Goal: Task Accomplishment & Management: Use online tool/utility

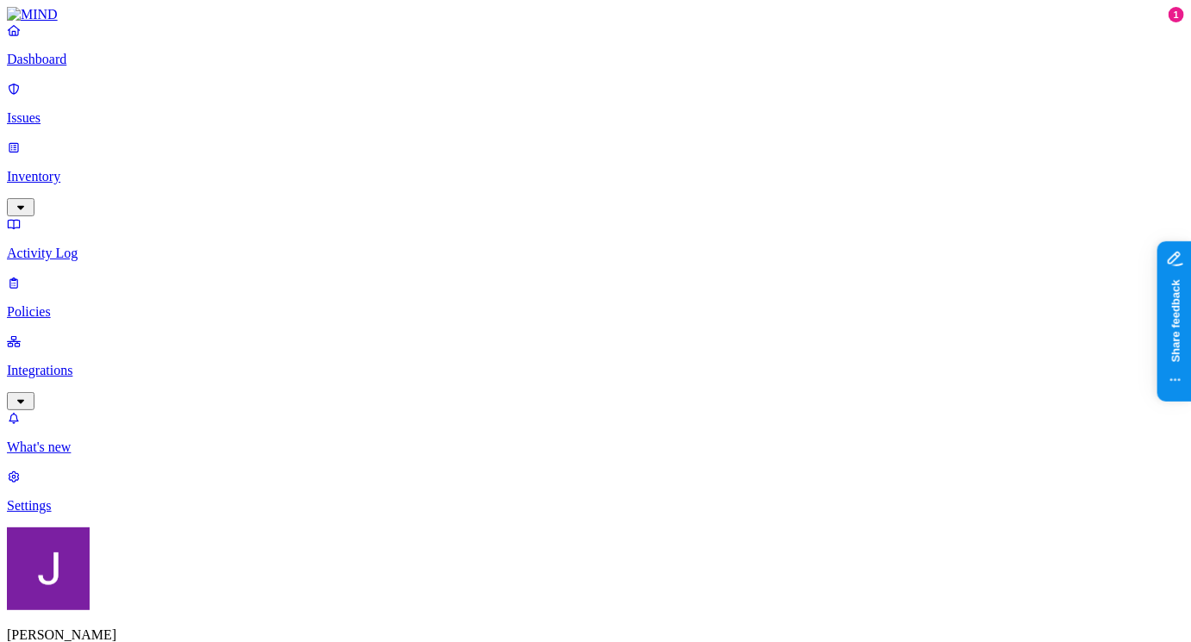
click at [84, 114] on p "Issues" at bounding box center [595, 118] width 1177 height 16
click at [86, 169] on p "Inventory" at bounding box center [595, 177] width 1177 height 16
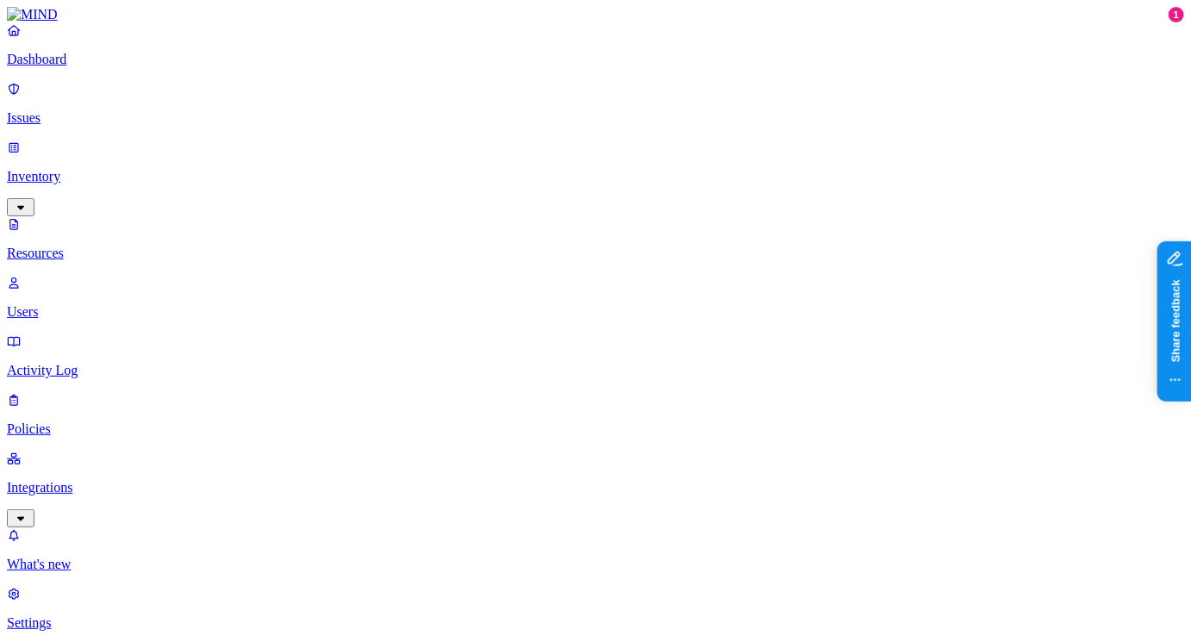
click at [103, 304] on p "Users" at bounding box center [595, 312] width 1177 height 16
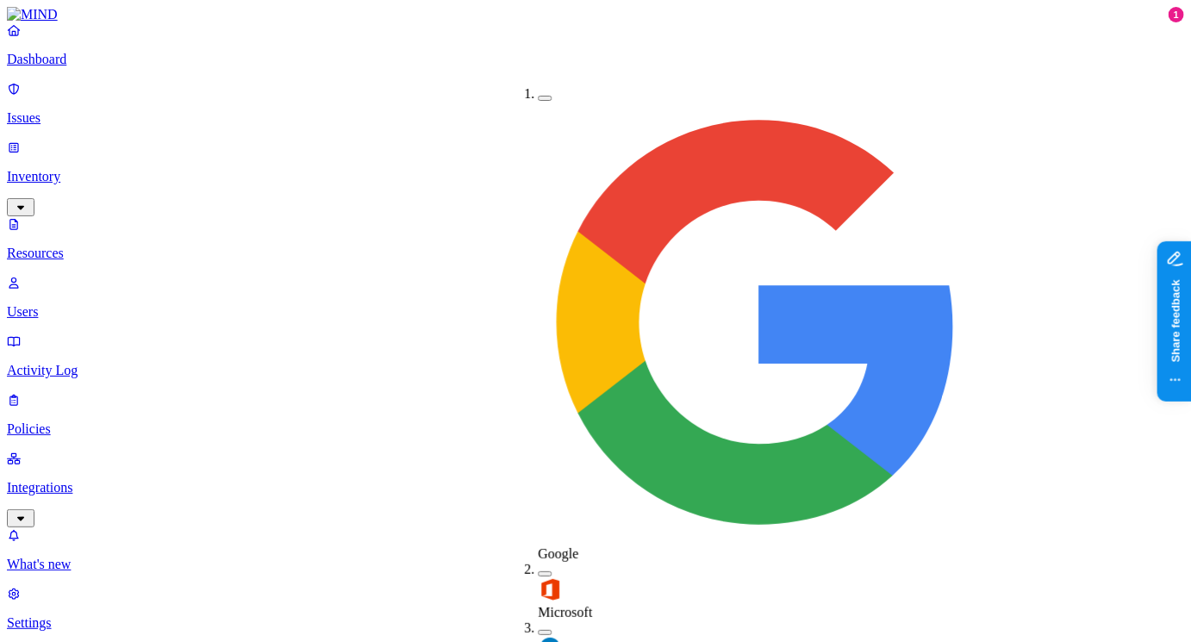
click at [538, 630] on button "button" at bounding box center [545, 632] width 14 height 5
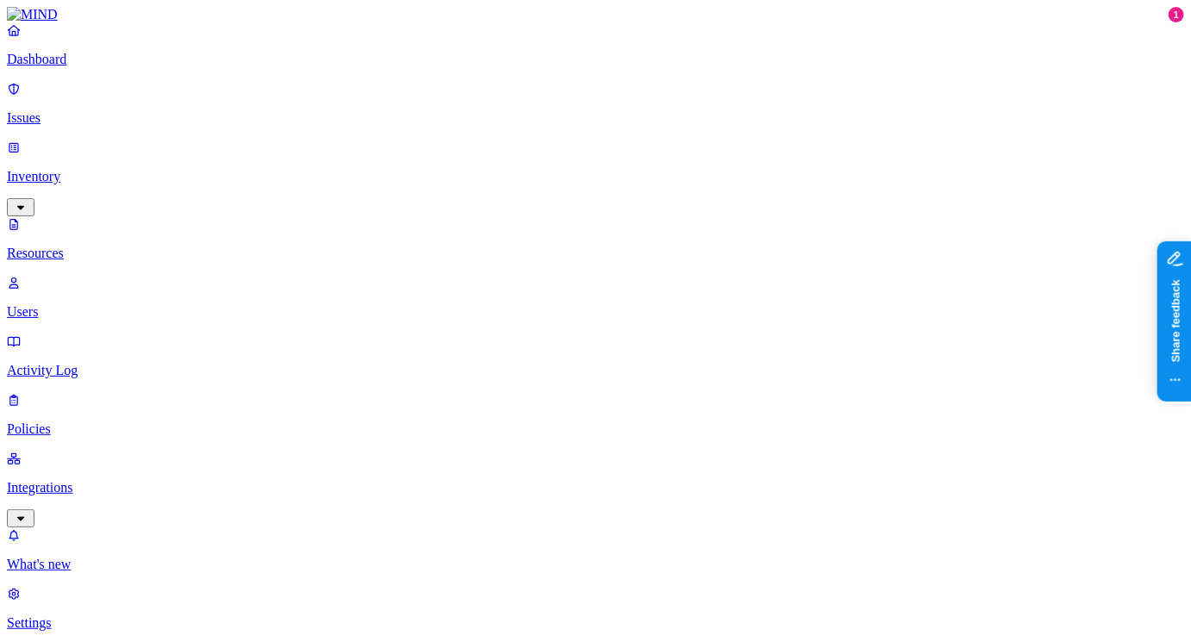
click at [71, 67] on p "Dashboard" at bounding box center [595, 60] width 1177 height 16
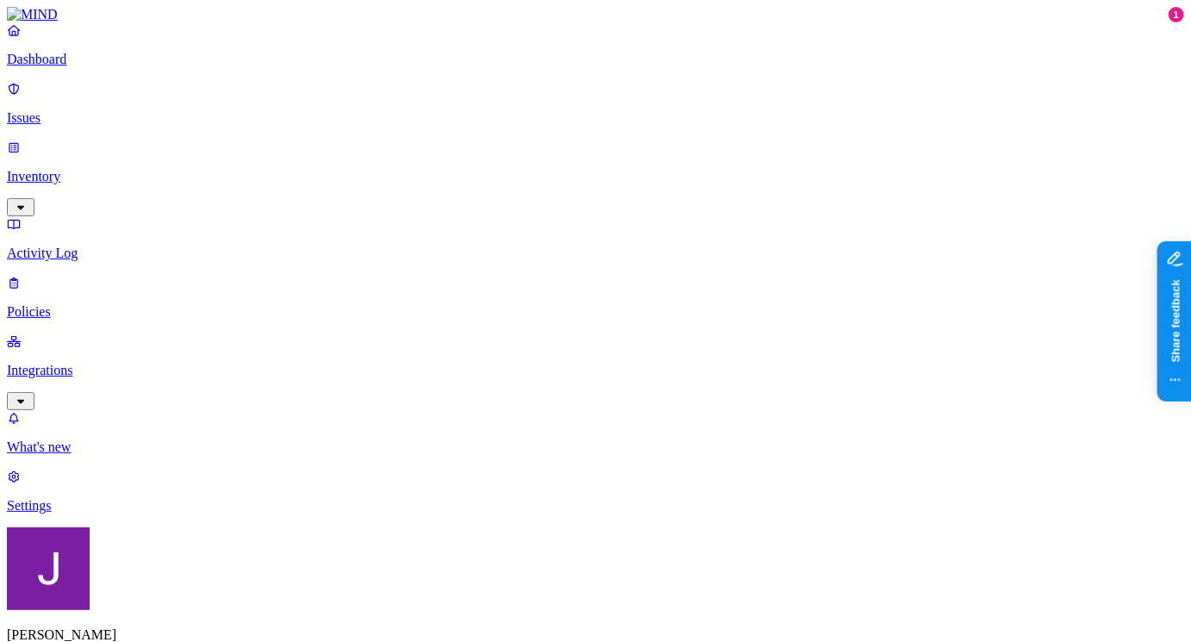
click at [127, 363] on p "Integrations" at bounding box center [595, 371] width 1177 height 16
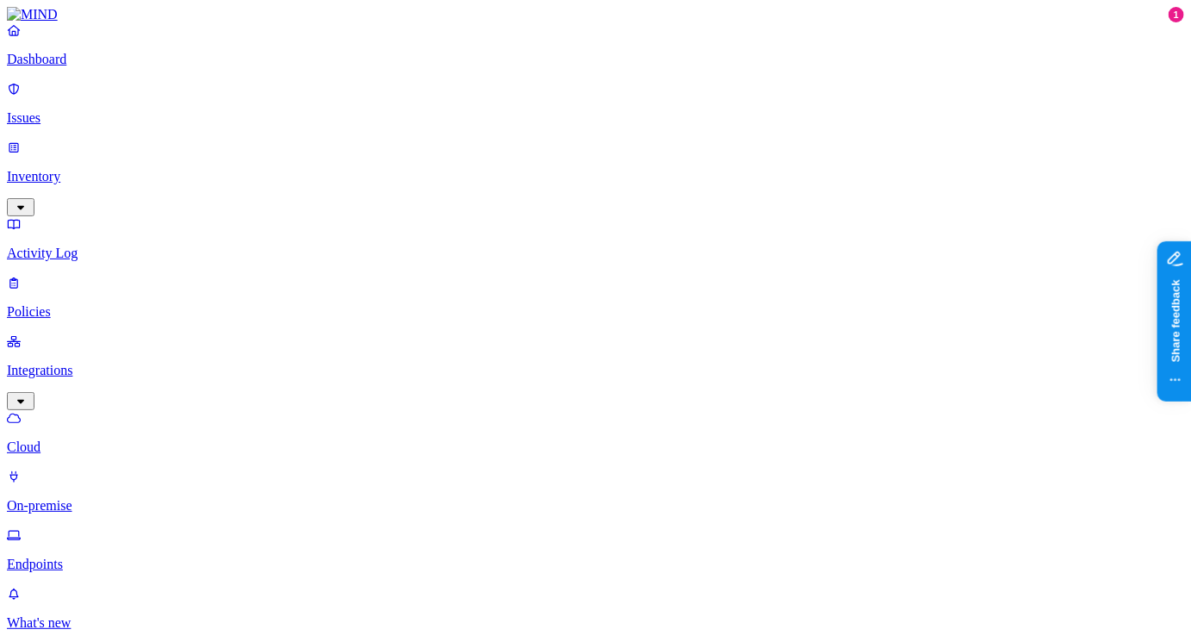
click at [110, 498] on p "On-premise" at bounding box center [595, 506] width 1177 height 16
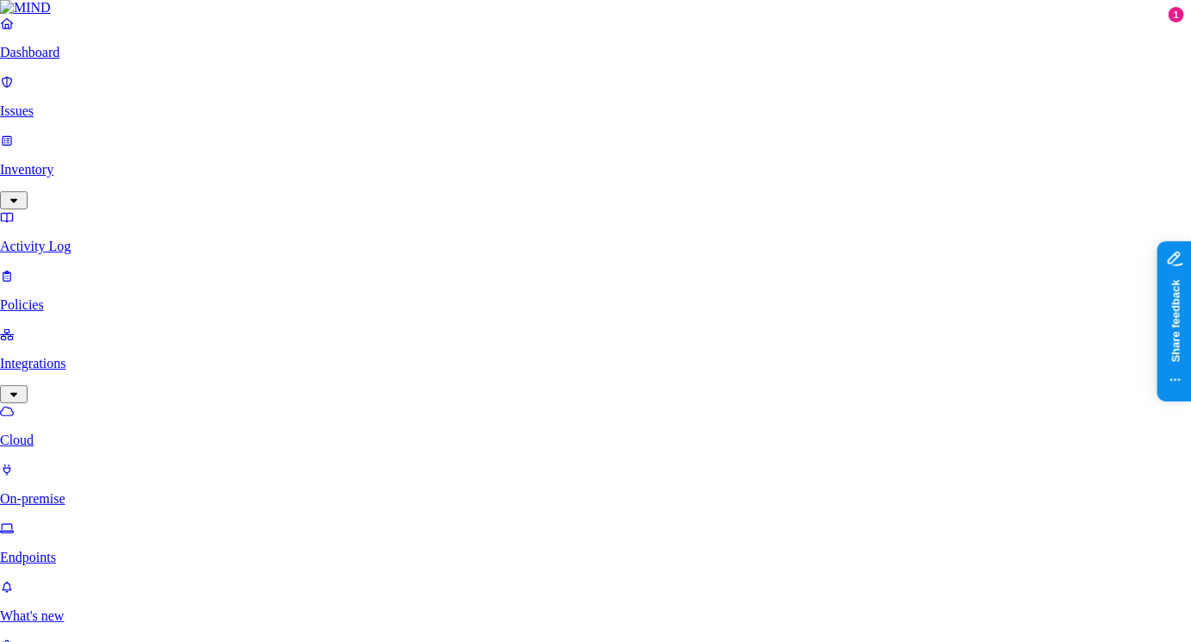
type input "test"
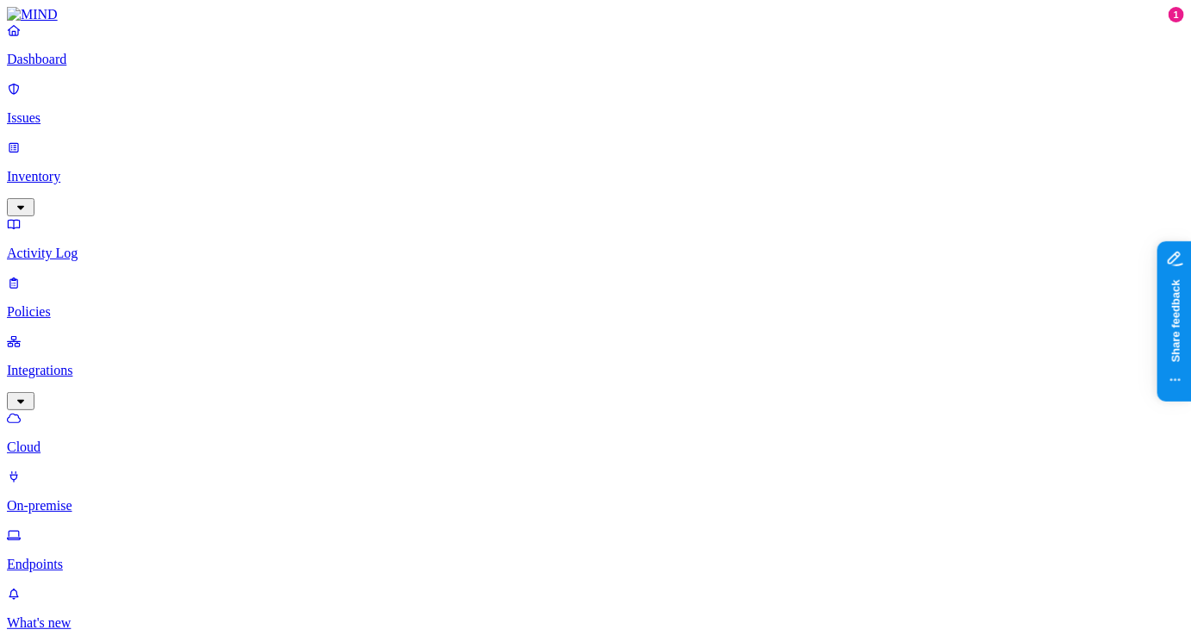
click at [58, 22] on img at bounding box center [32, 15] width 51 height 16
